Goal: Transaction & Acquisition: Book appointment/travel/reservation

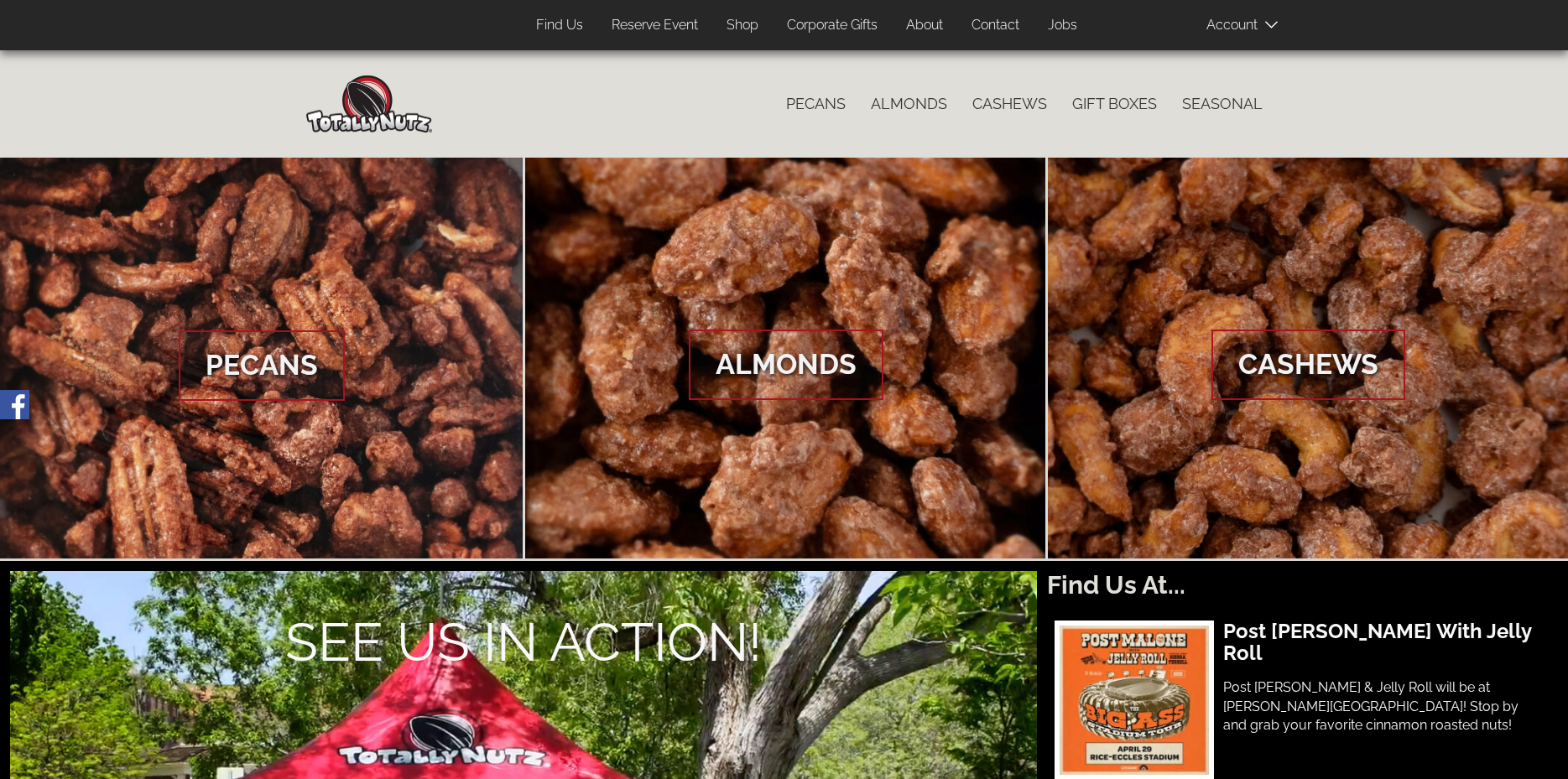
click at [550, 19] on link "Find Us" at bounding box center [559, 25] width 72 height 32
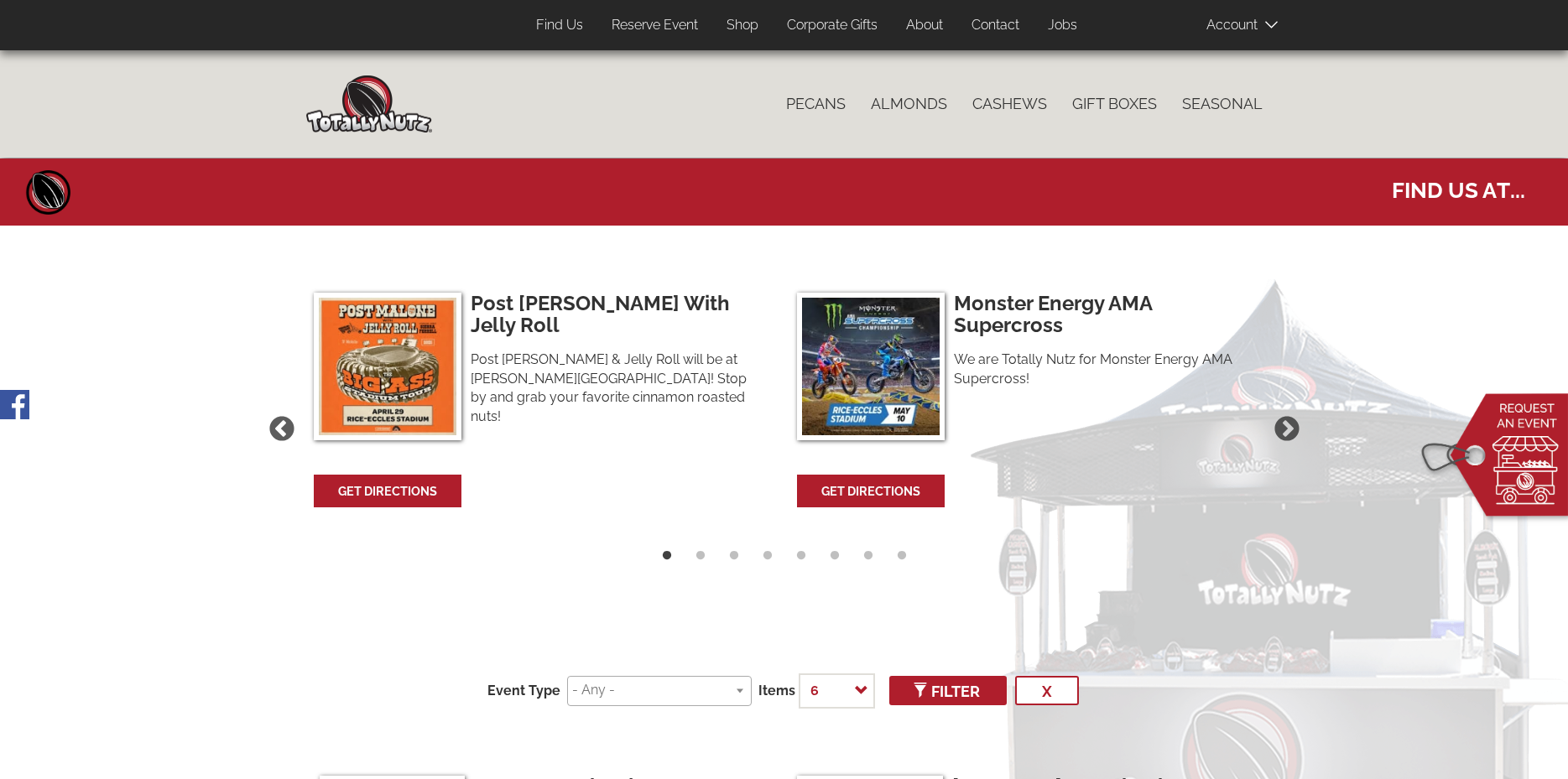
select select
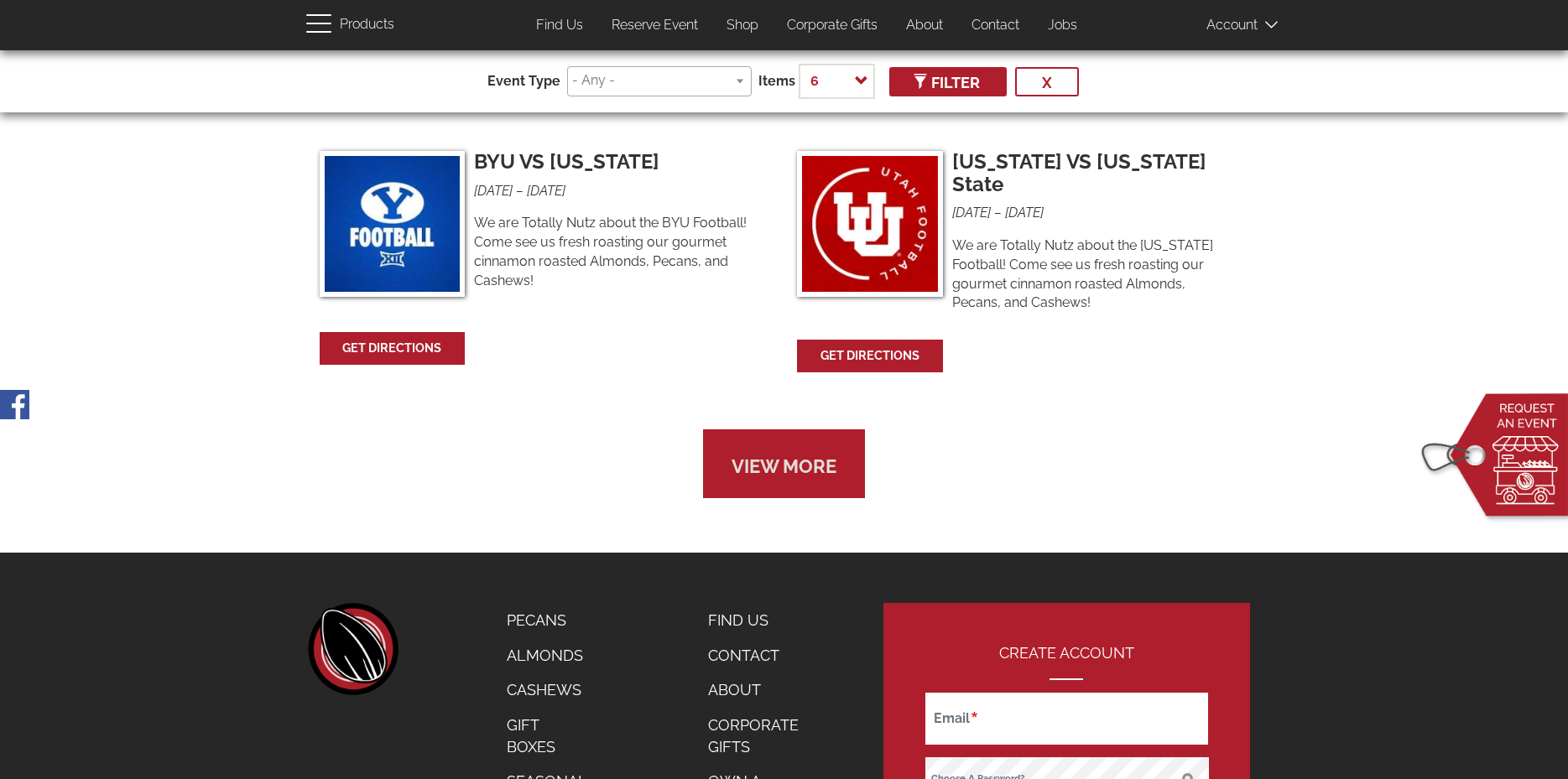
scroll to position [1251, 0]
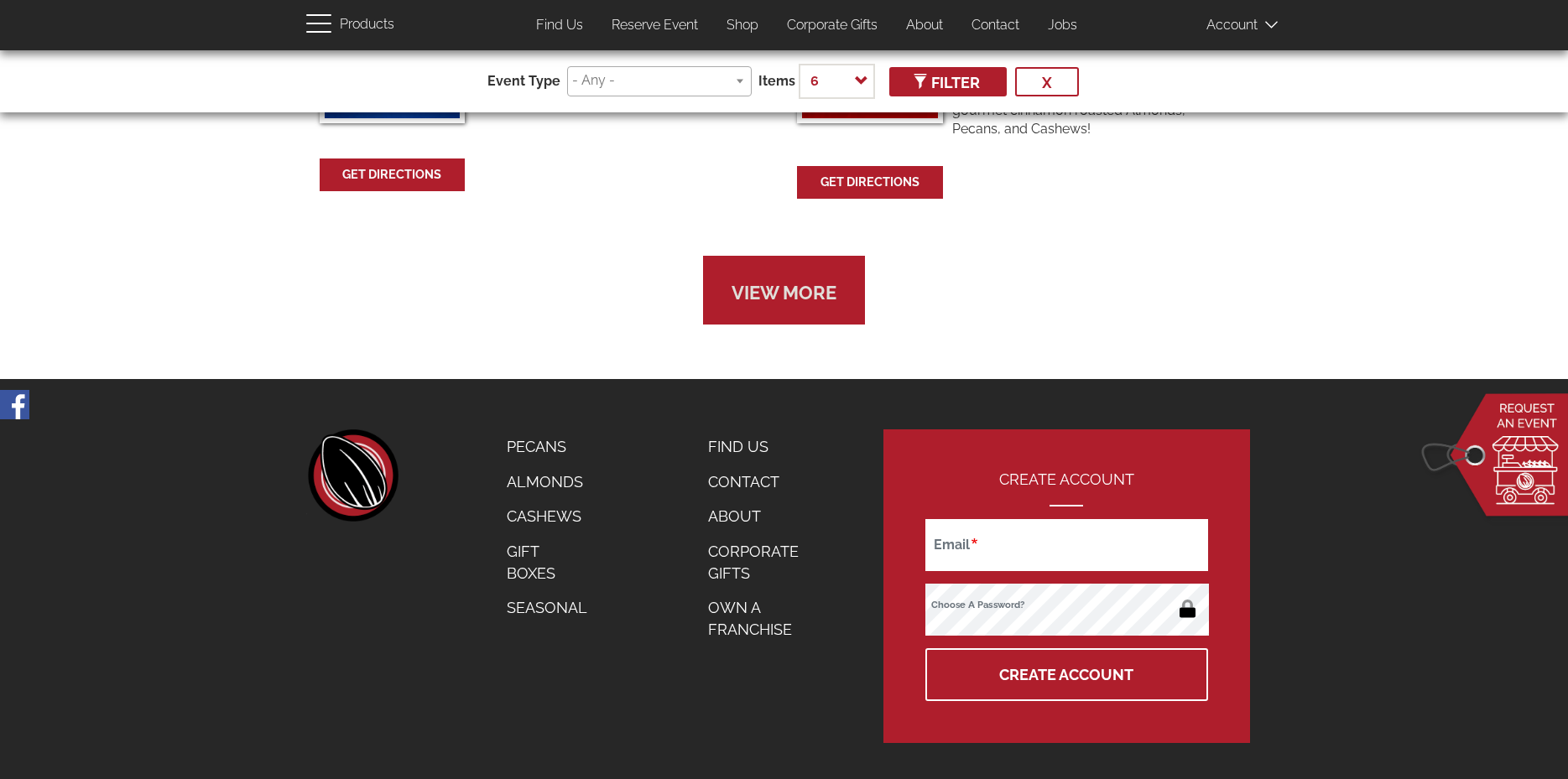
click at [741, 429] on link "Find Us" at bounding box center [763, 447] width 135 height 35
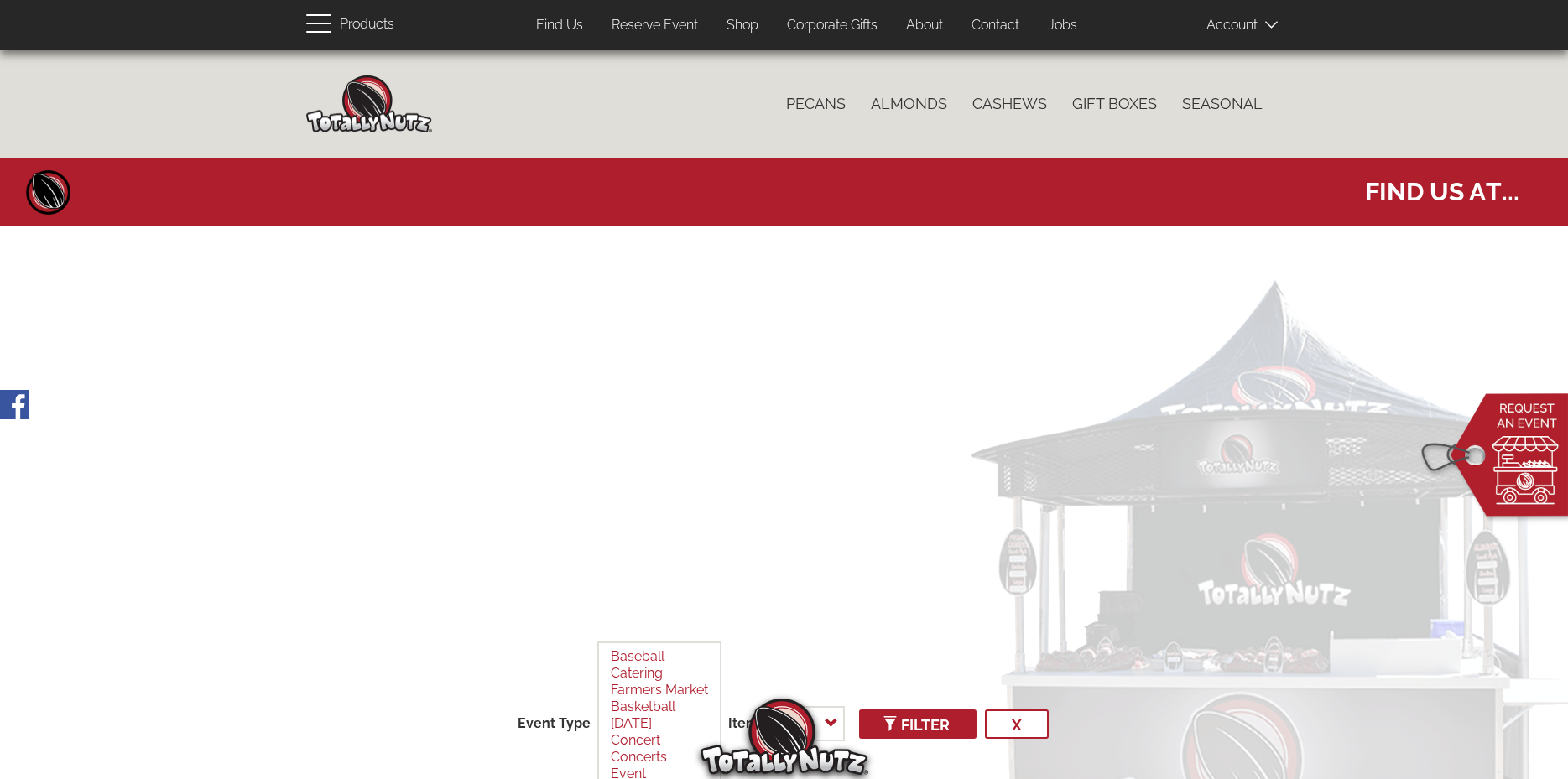
select select
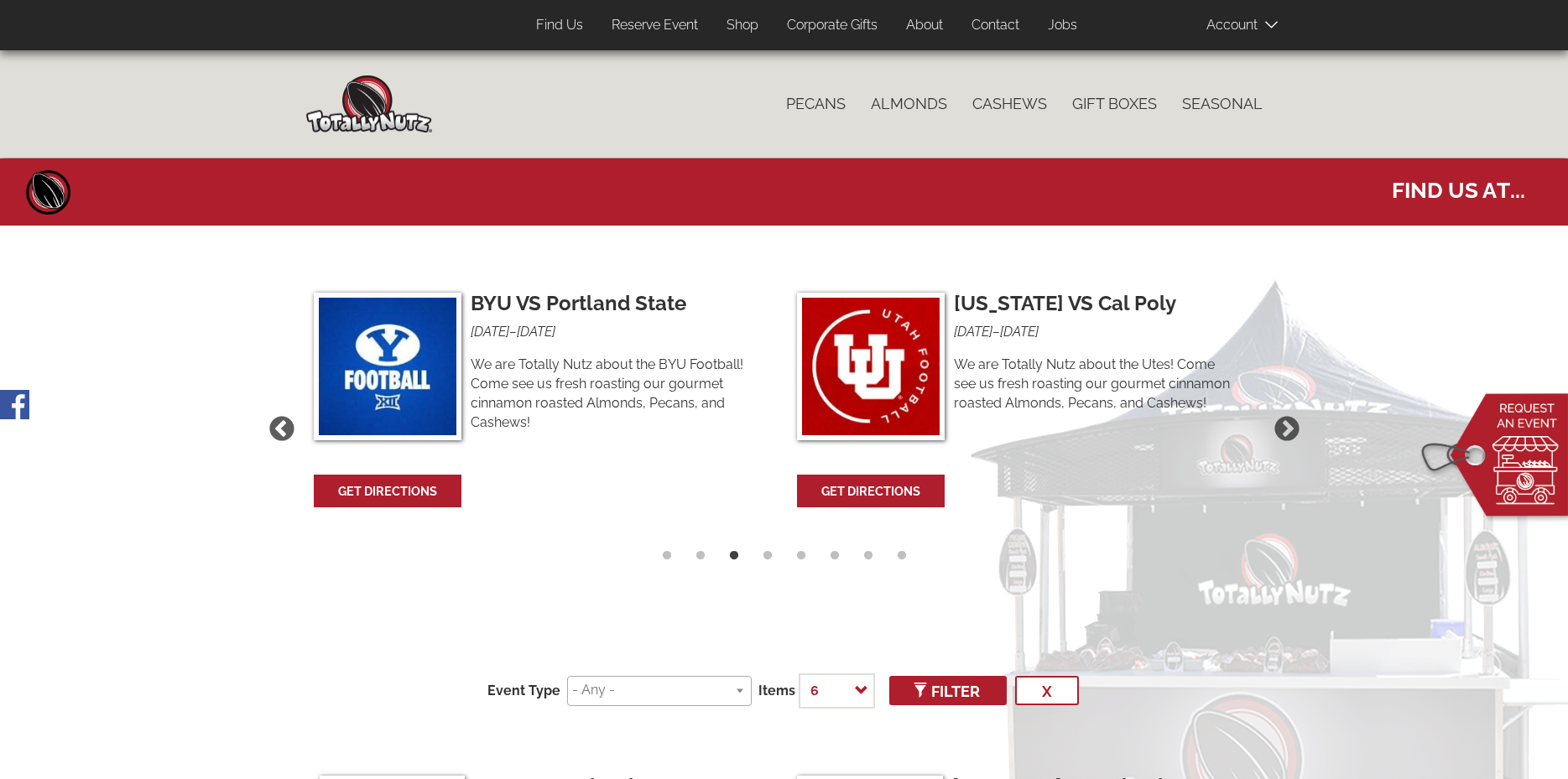
click at [991, 20] on link "Contact" at bounding box center [995, 25] width 73 height 32
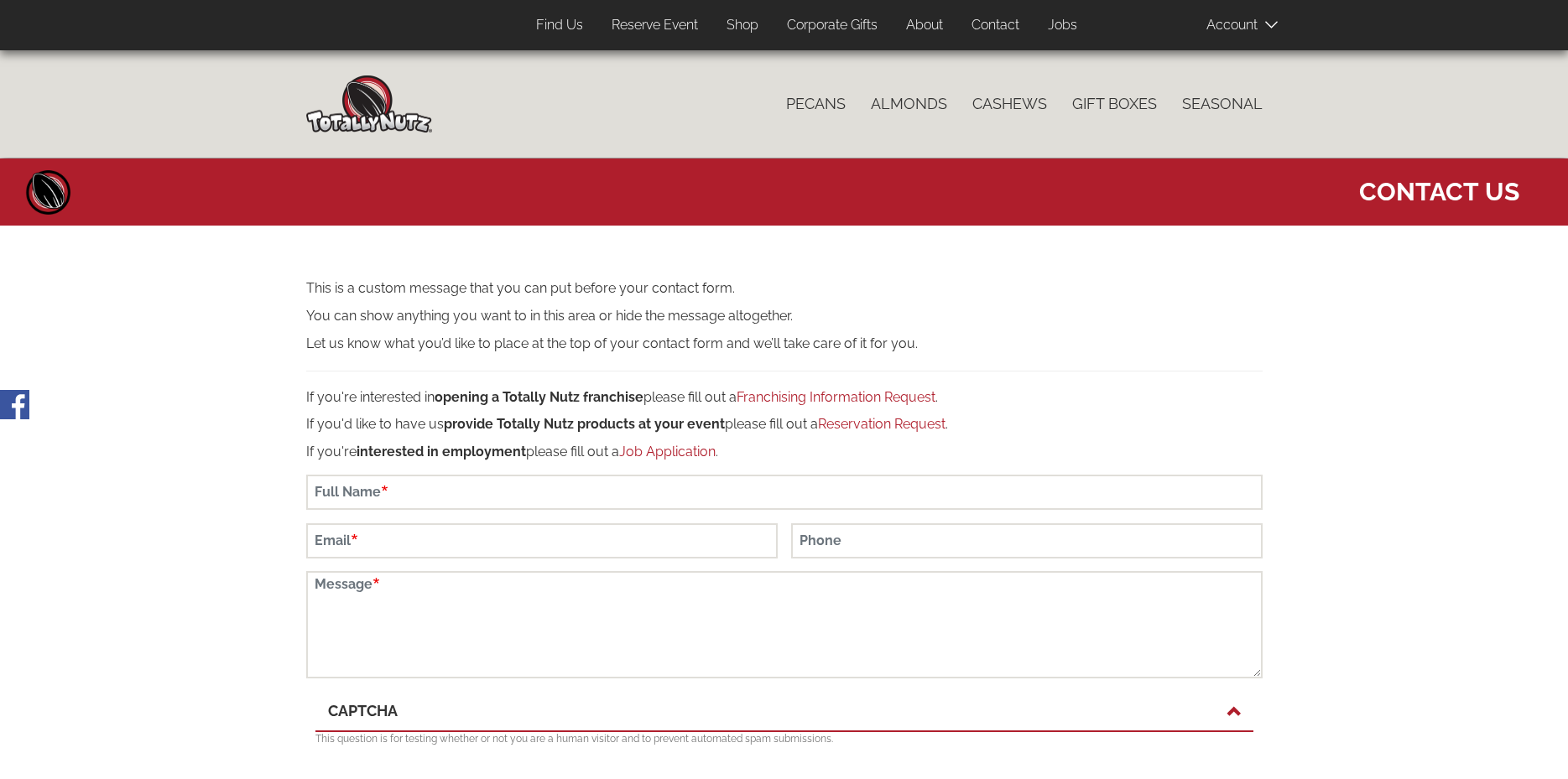
click at [1059, 21] on link "Jobs" at bounding box center [1062, 25] width 55 height 32
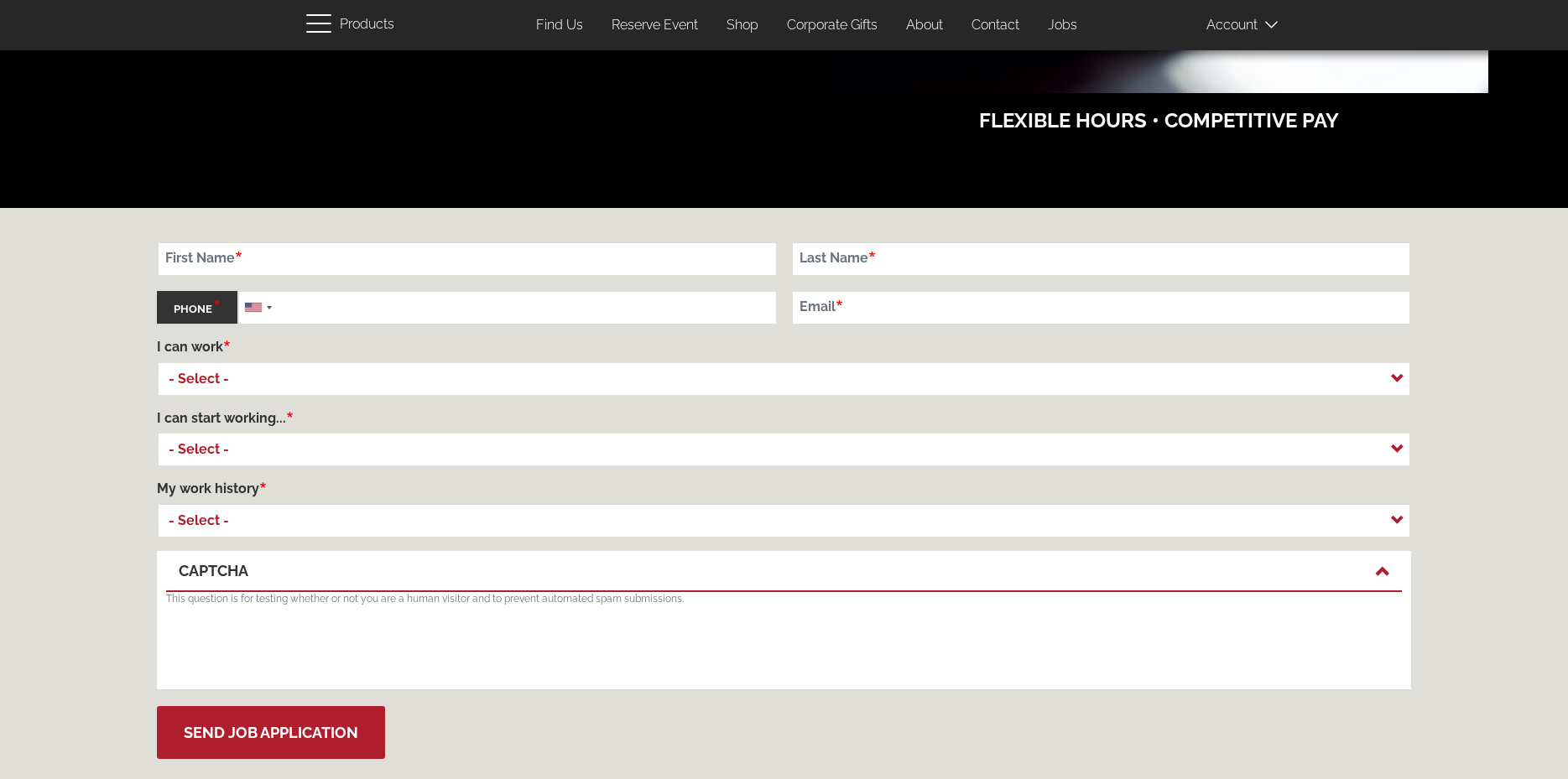
scroll to position [1090, 0]
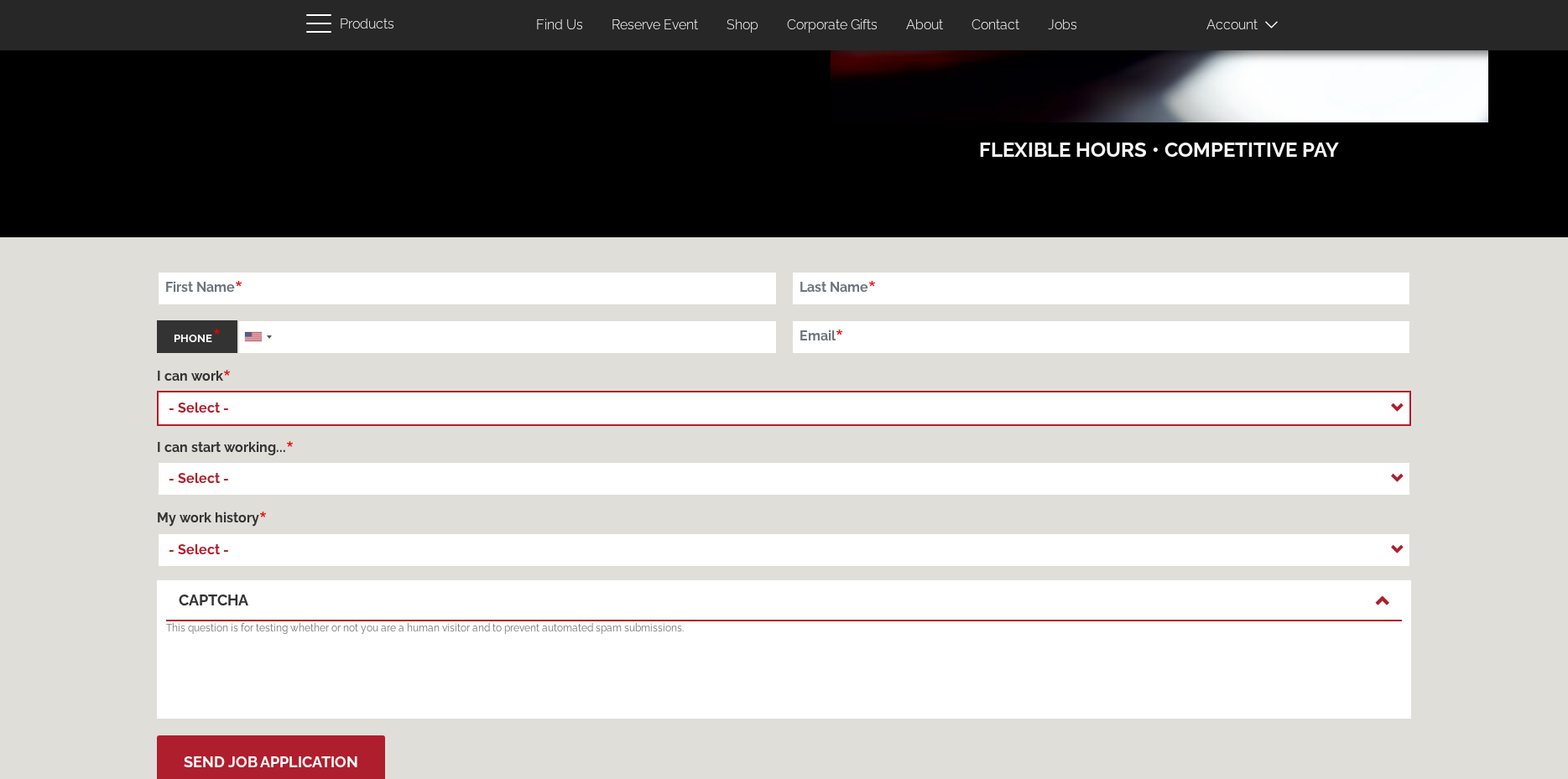
click at [1395, 402] on select "- Select - Any Time On Days" at bounding box center [783, 408] width 1254 height 35
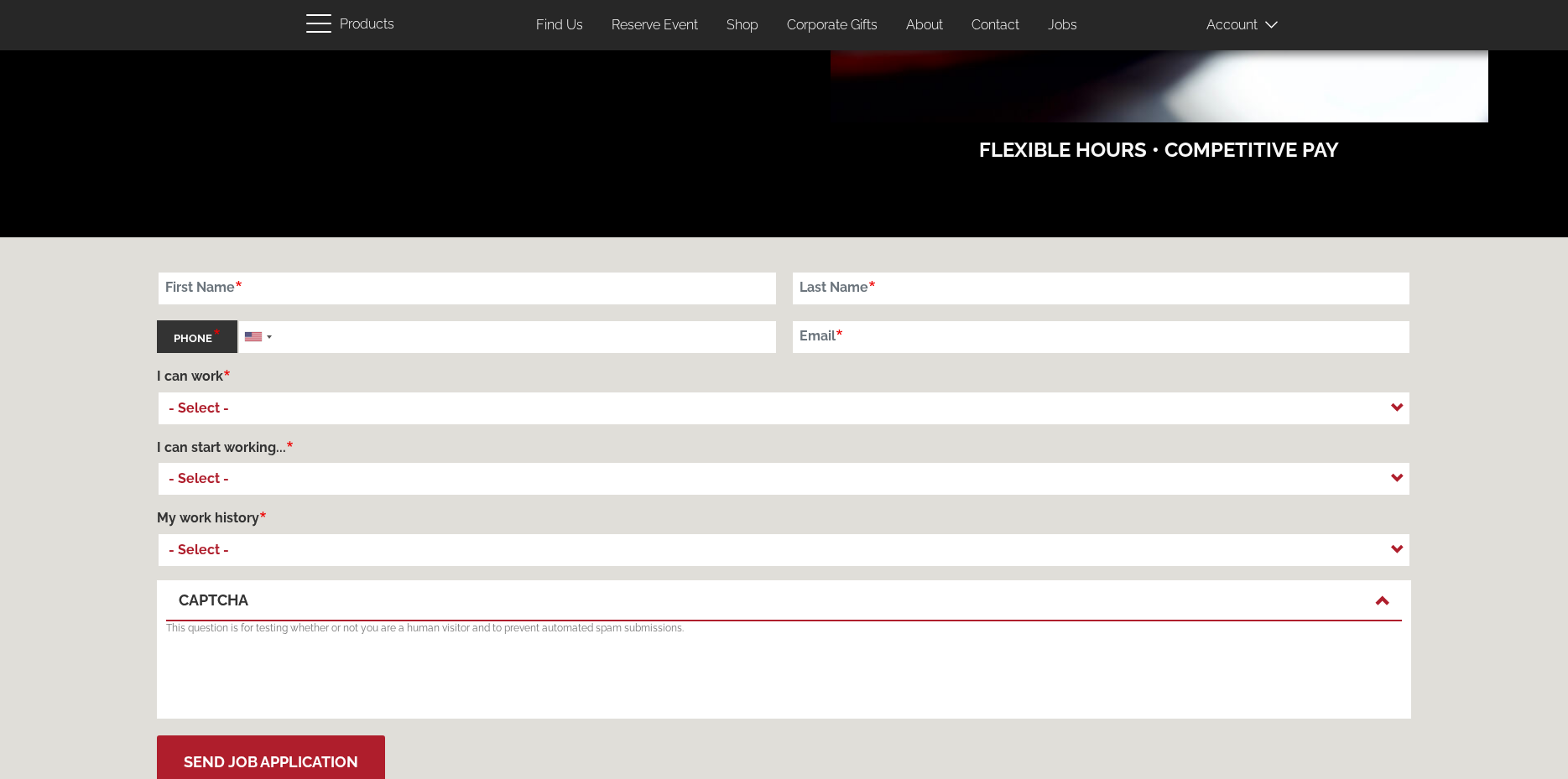
click at [1534, 443] on div "First Name Last Name Phone Phone Canada +1 Mexico (México) +52 United States +1…" at bounding box center [784, 535] width 1568 height 597
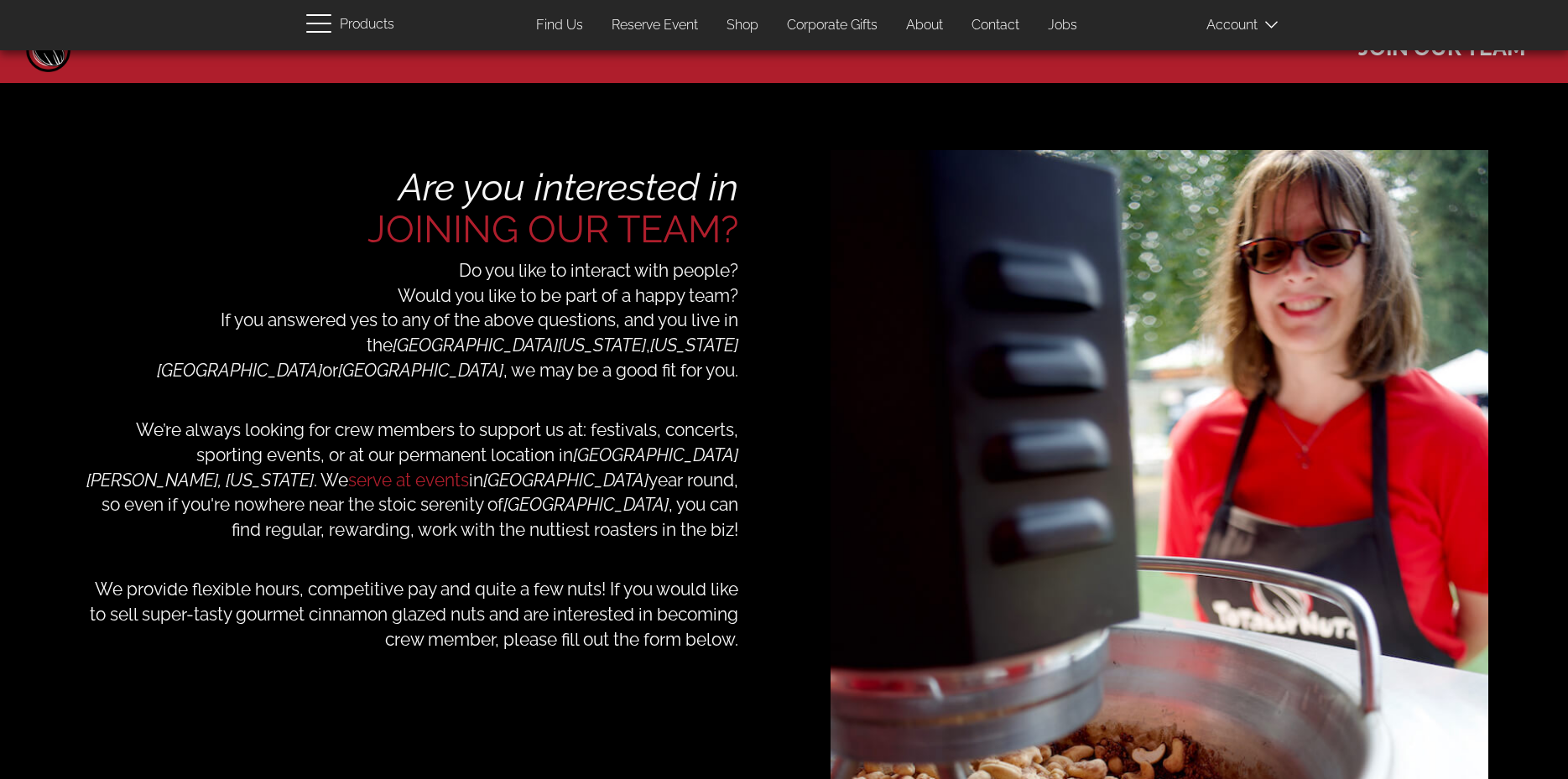
scroll to position [0, 0]
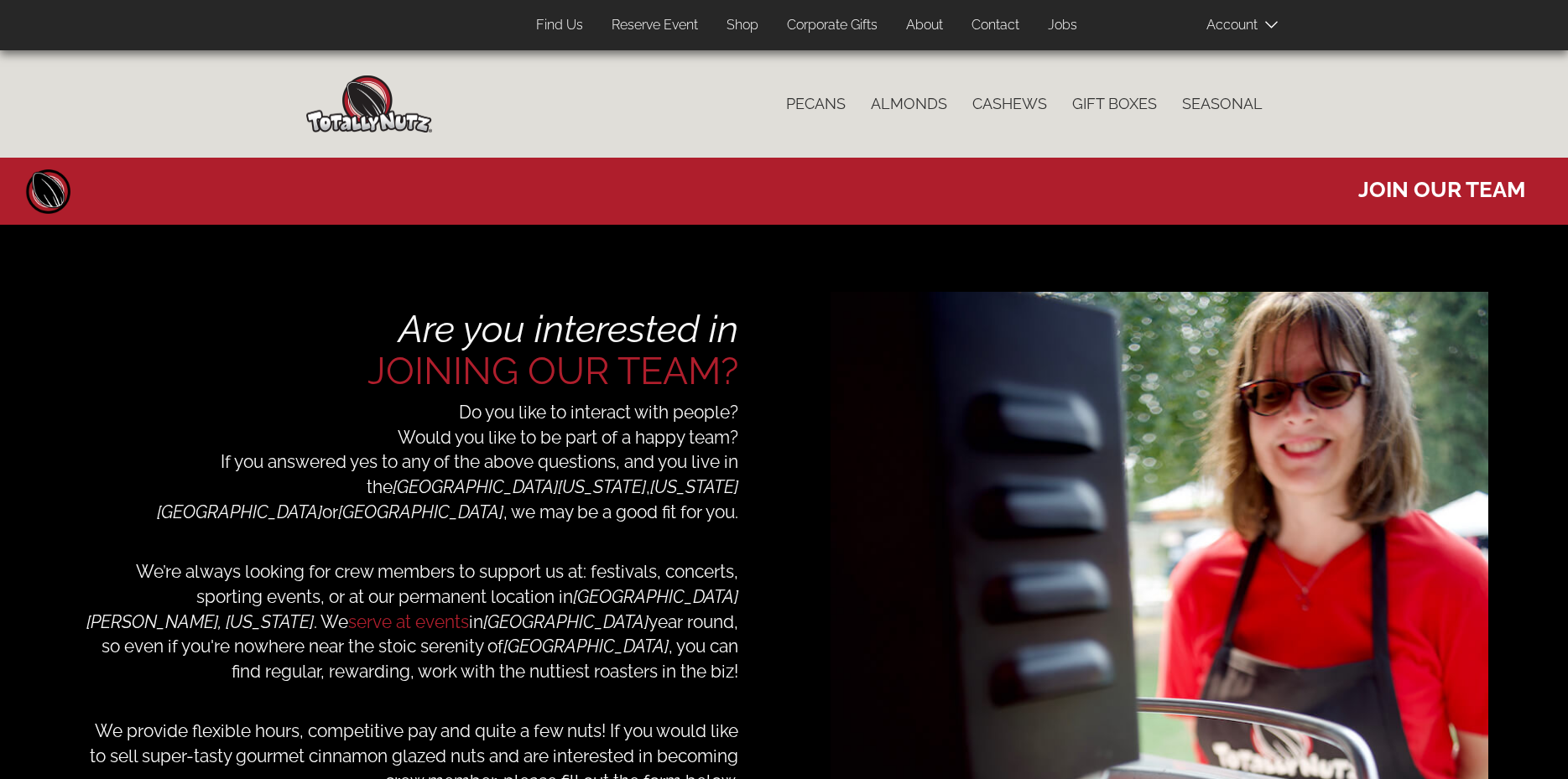
click at [821, 16] on link "Corporate Gifts" at bounding box center [831, 25] width 116 height 32
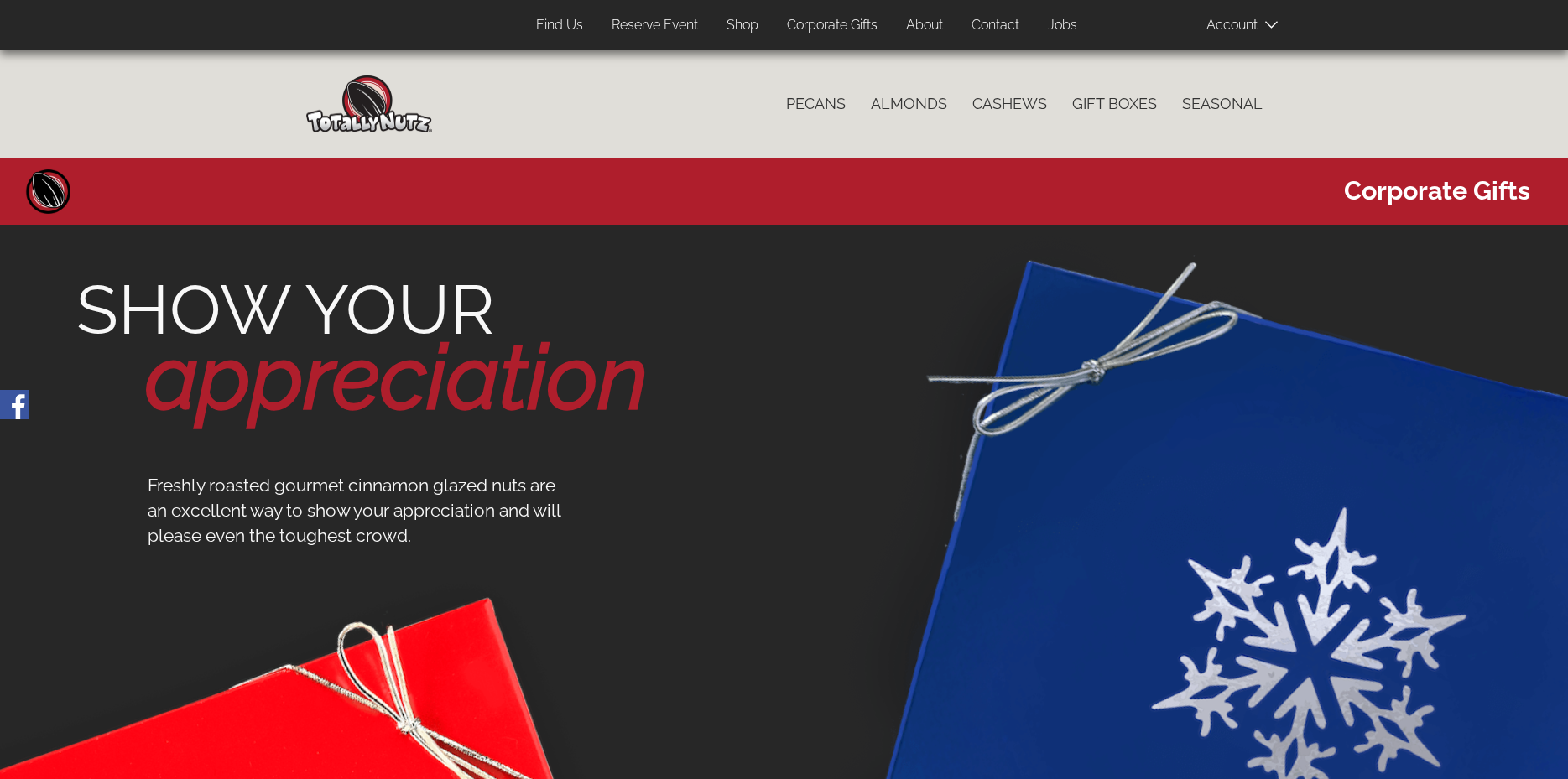
click at [733, 20] on link "Shop" at bounding box center [742, 25] width 57 height 32
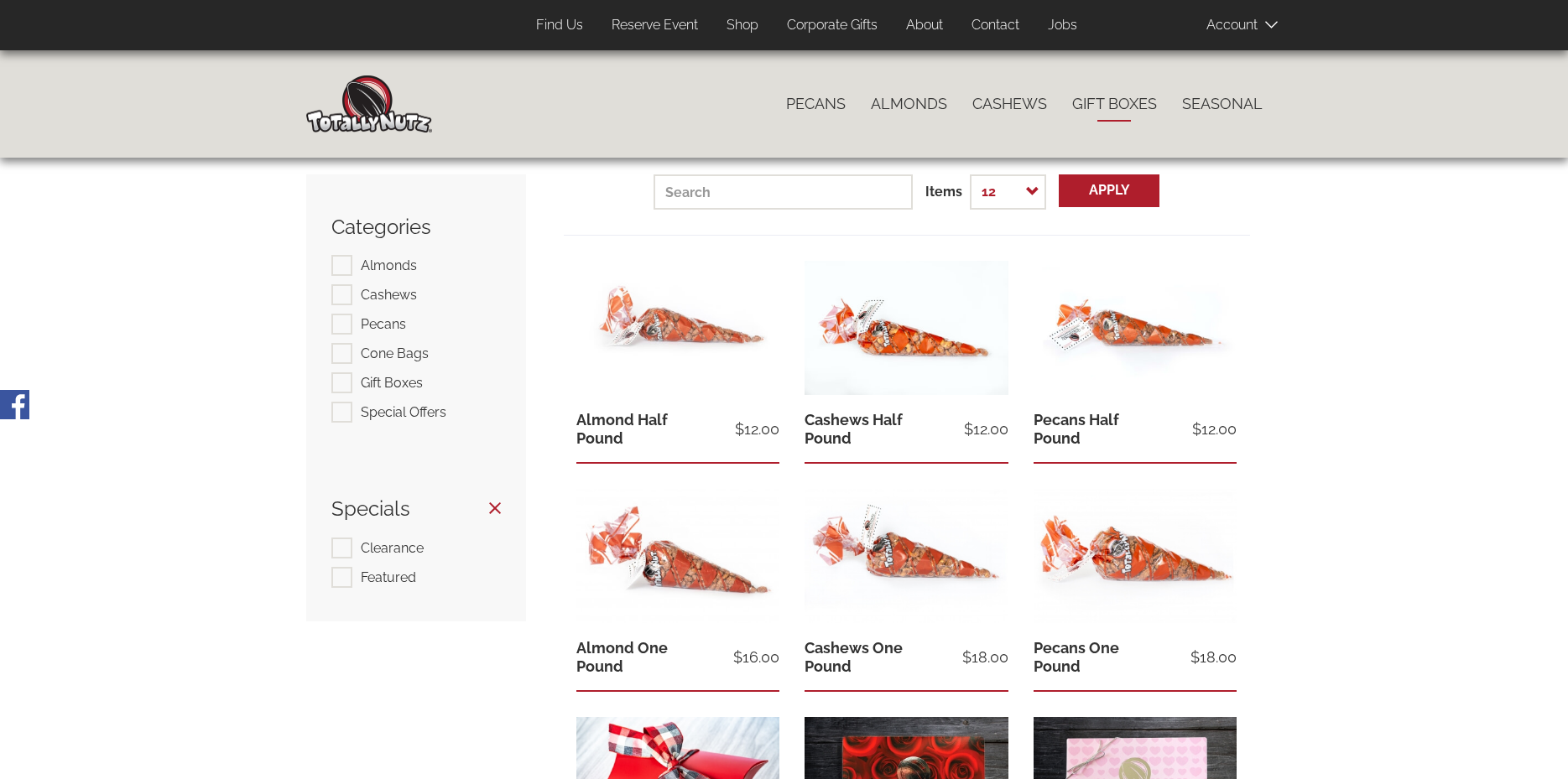
click at [1128, 94] on link "Gift Boxes" at bounding box center [1114, 104] width 110 height 35
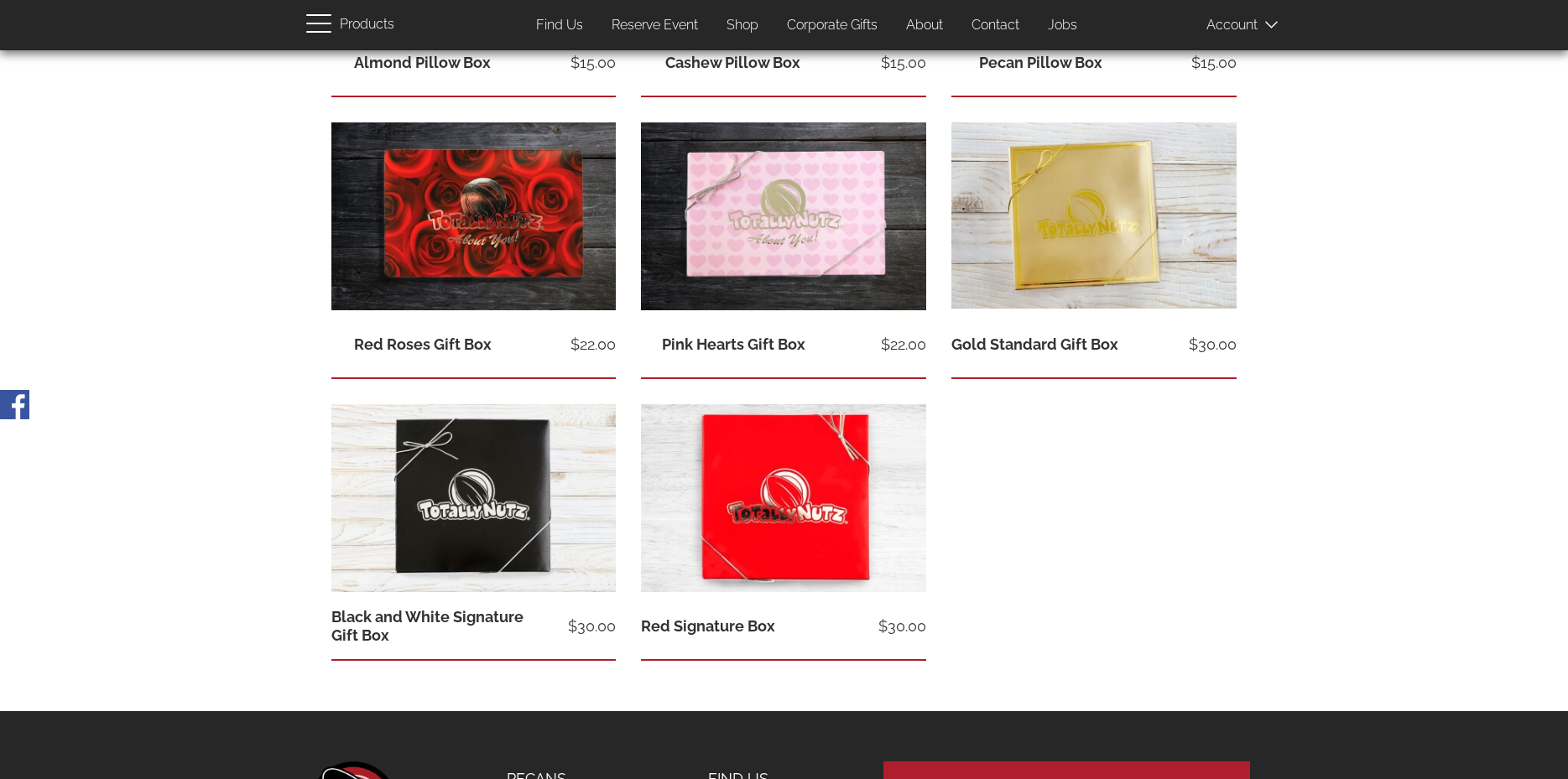
scroll to position [587, 0]
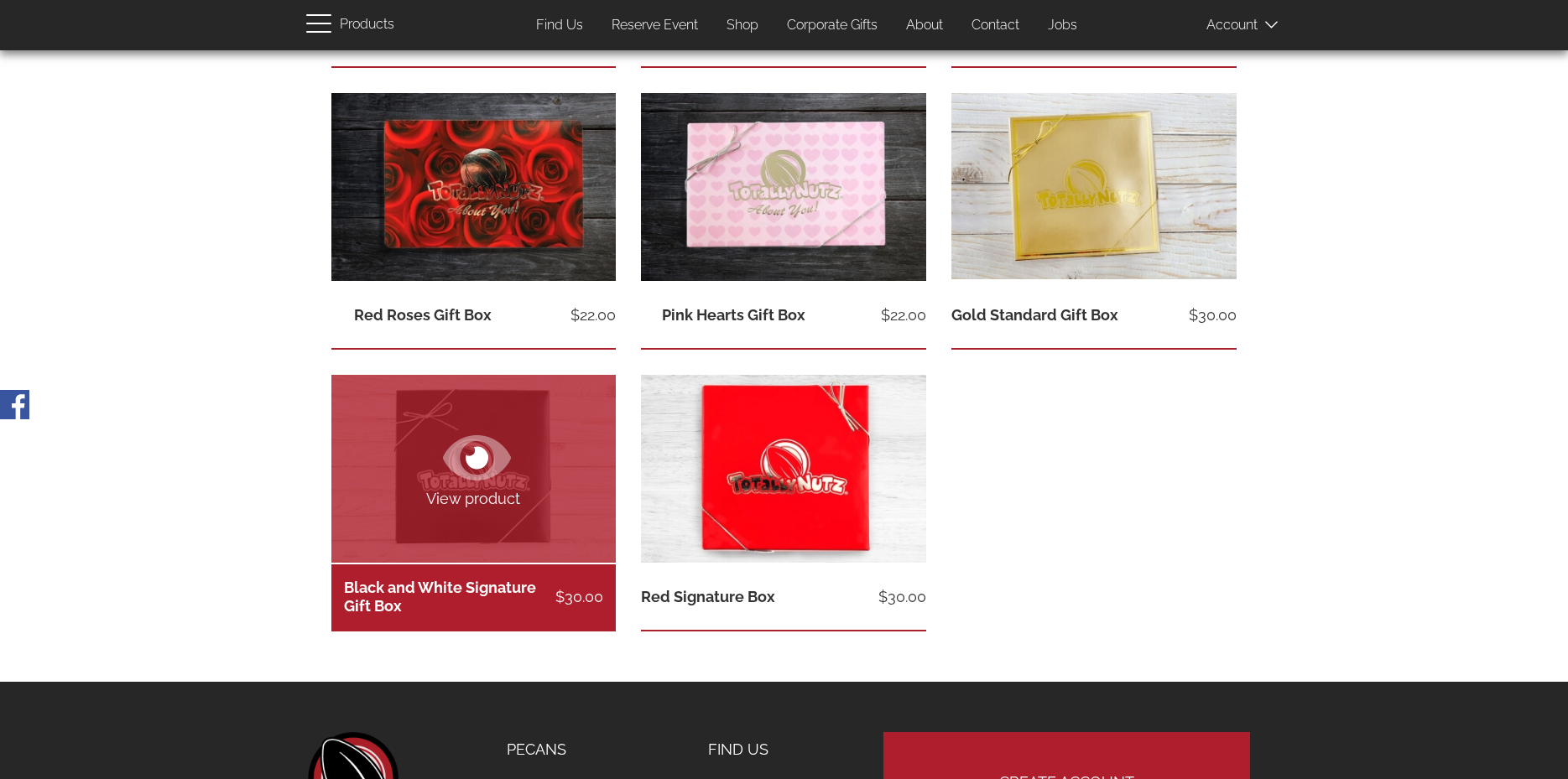
click at [452, 582] on link "Black and White Signature Gift Box" at bounding box center [441, 596] width 193 height 36
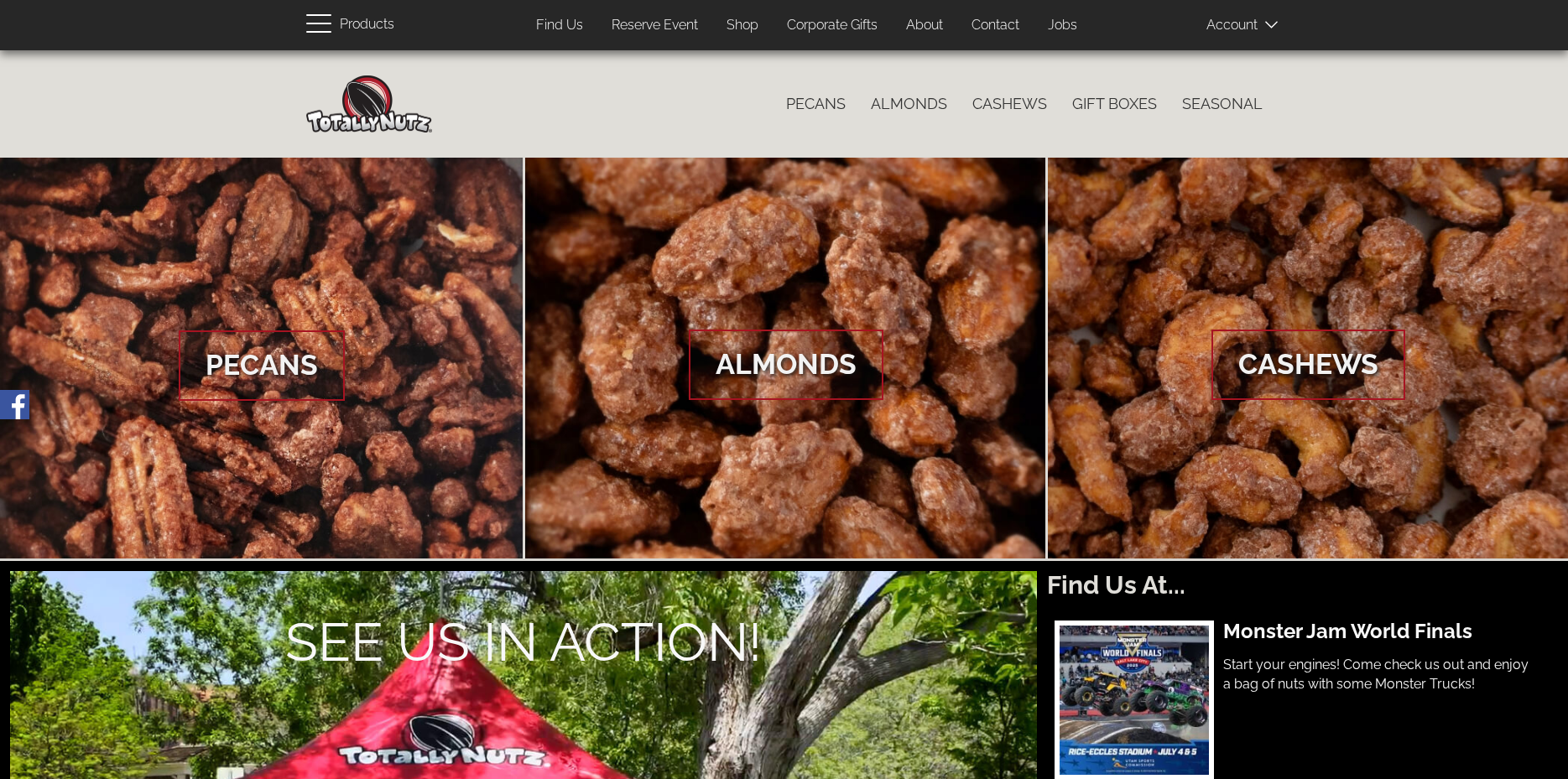
scroll to position [671, 0]
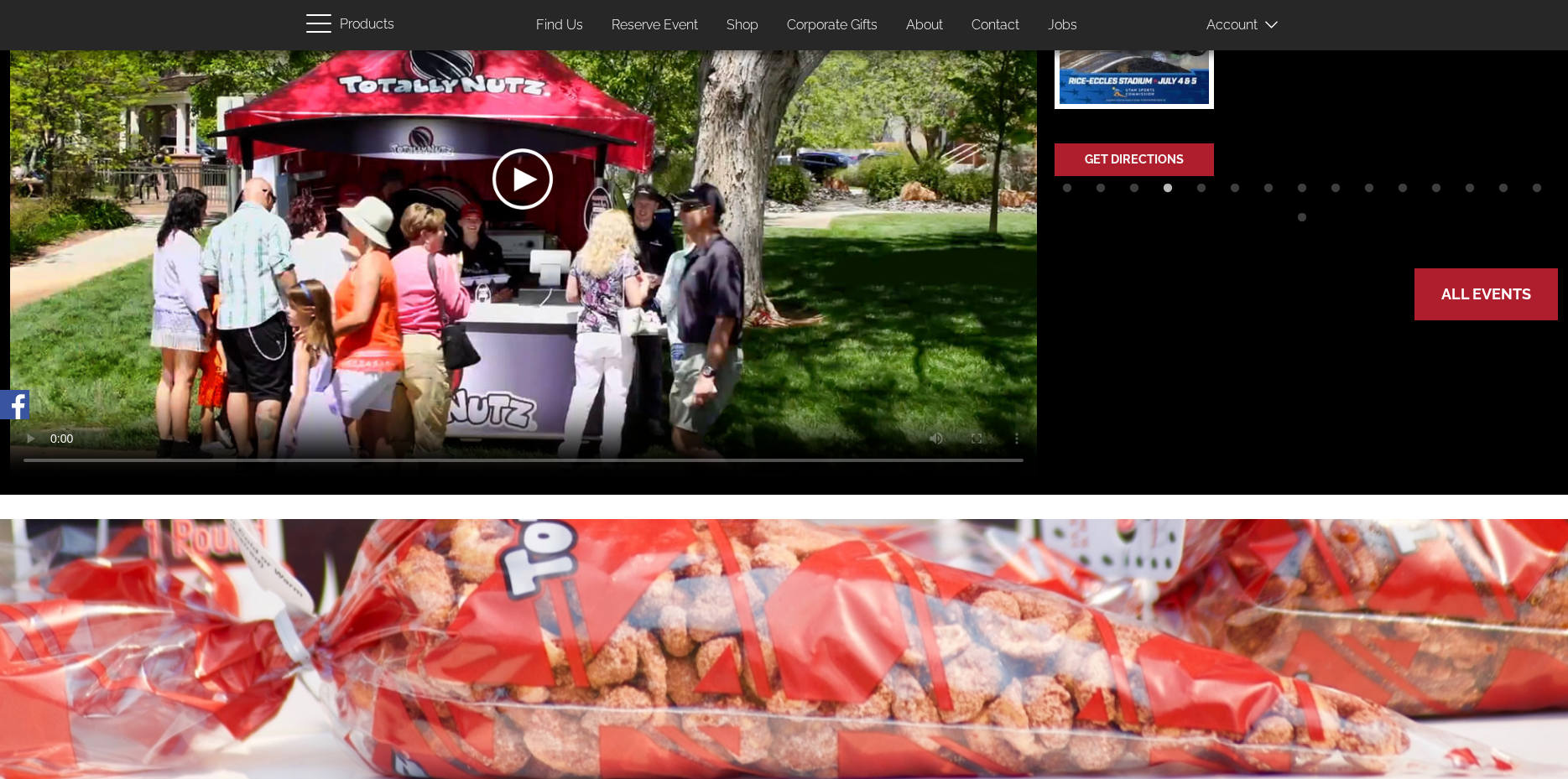
click at [741, 23] on link "Shop" at bounding box center [742, 25] width 57 height 32
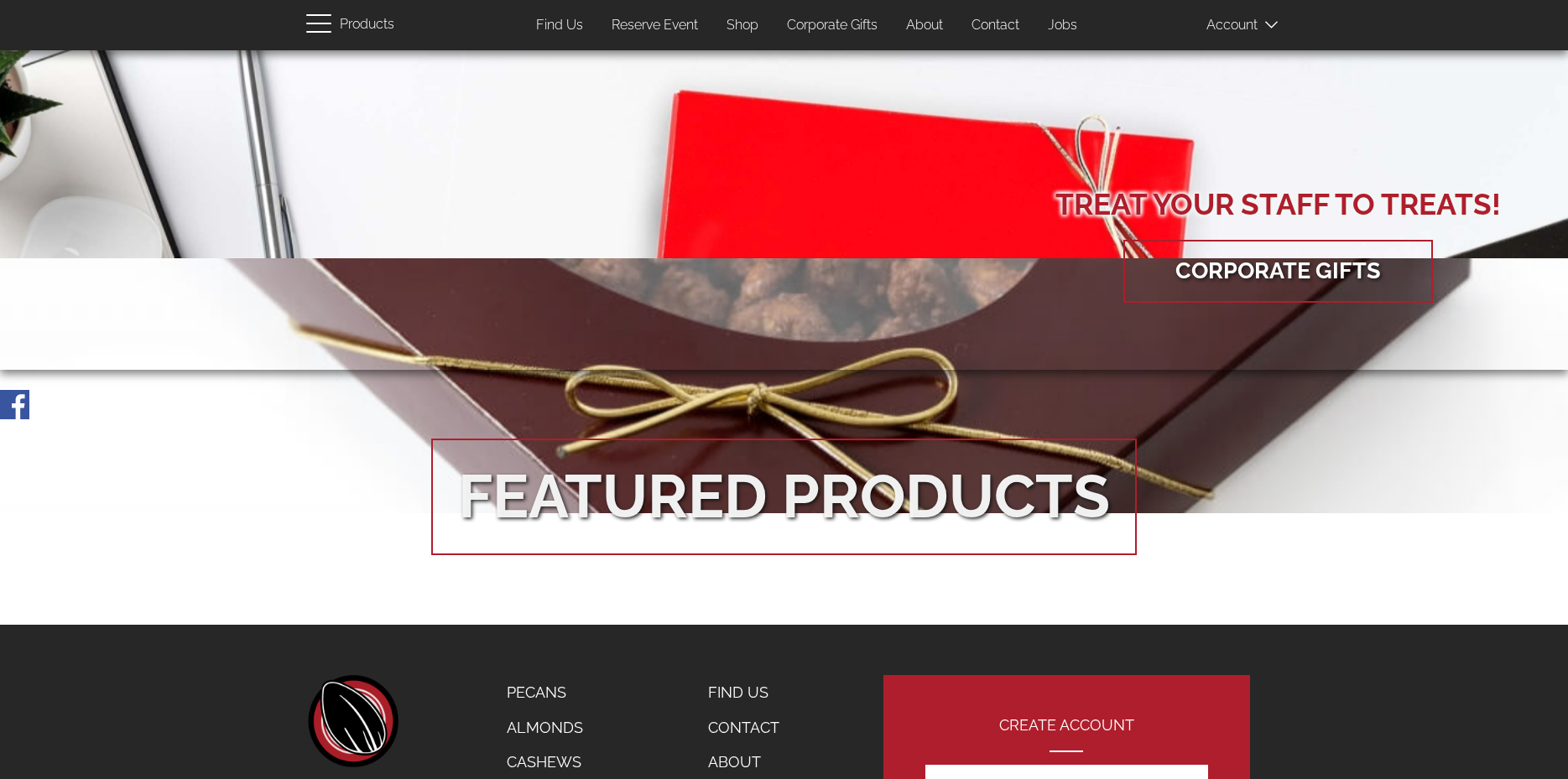
scroll to position [2935, 0]
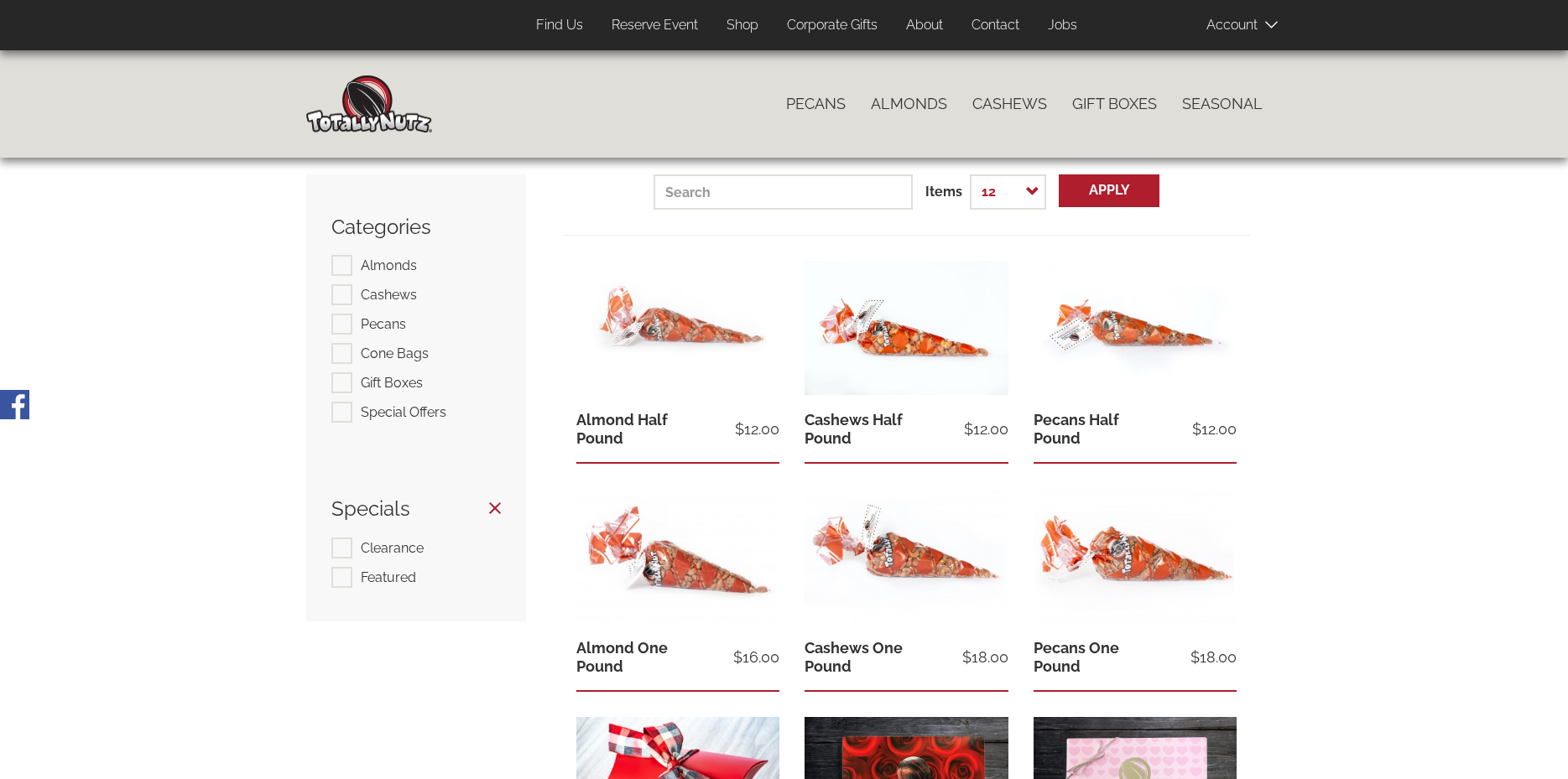
click at [345, 544] on label "Clearance" at bounding box center [378, 548] width 93 height 21
checkbox input "true"
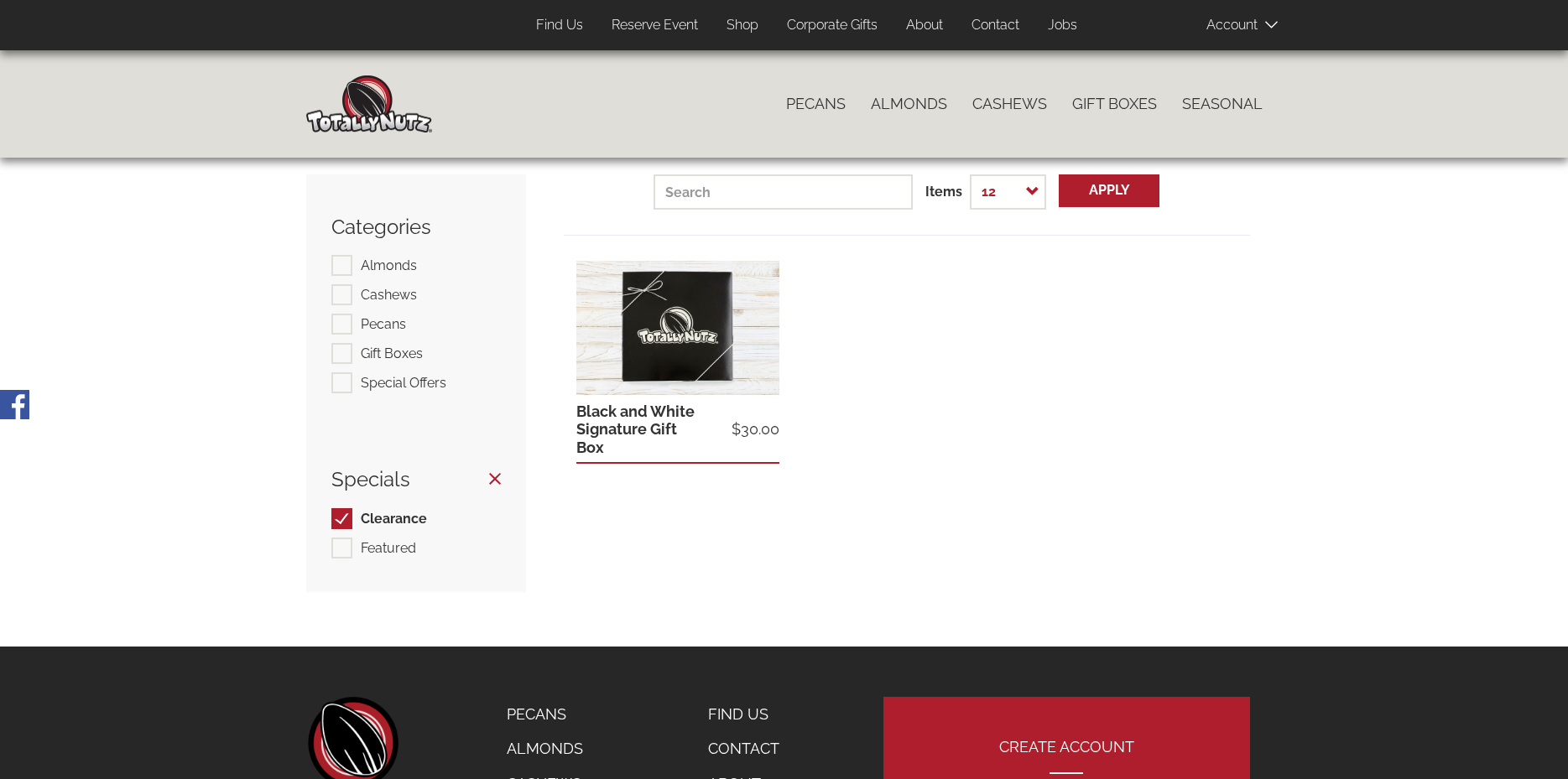
click at [339, 544] on label "Featured" at bounding box center [374, 548] width 85 height 21
checkbox input "true"
click at [342, 514] on label "Clearance" at bounding box center [379, 518] width 95 height 21
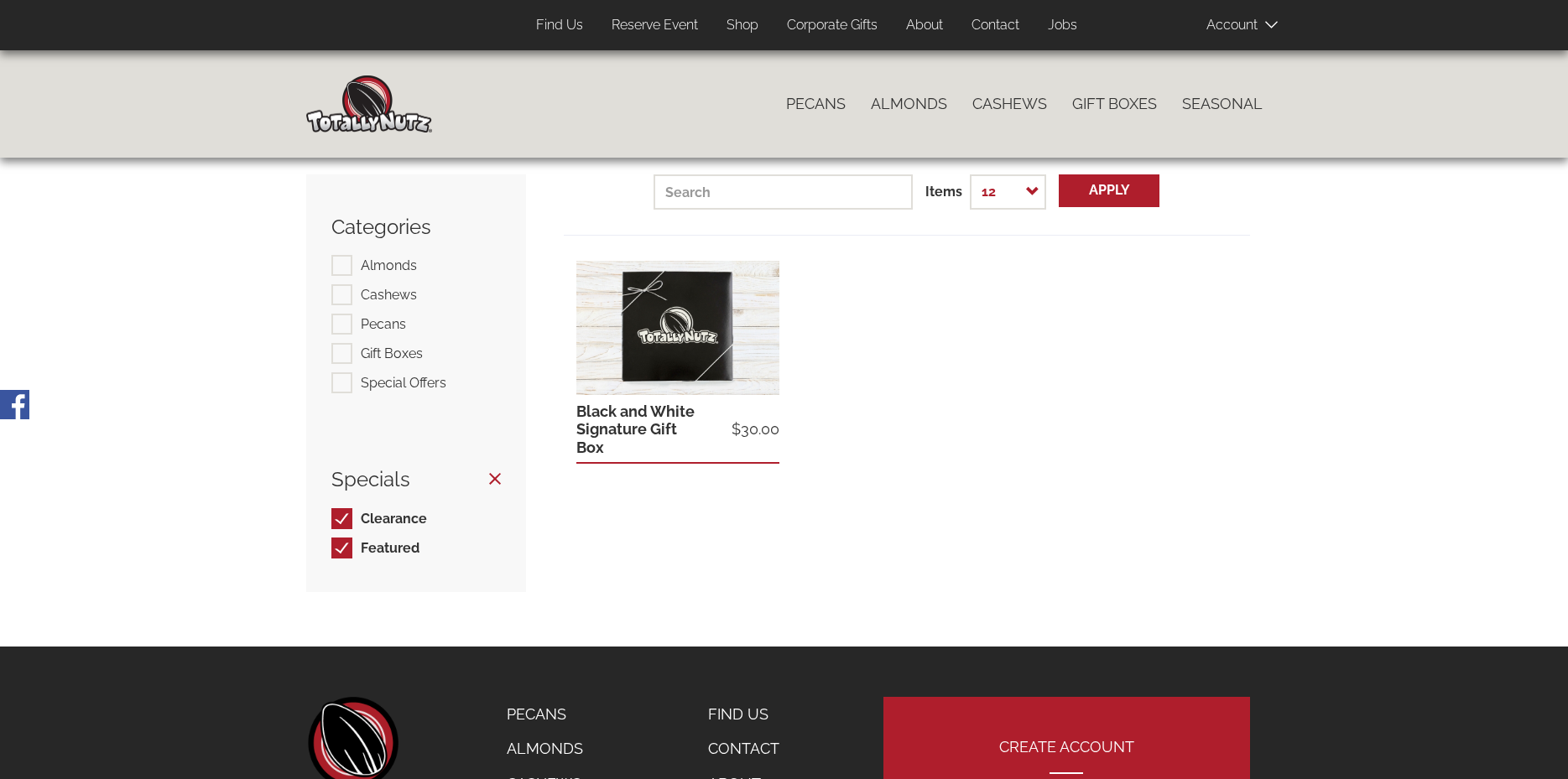
checkbox input "false"
click at [656, 19] on link "Reserve Event" at bounding box center [654, 25] width 112 height 32
